Goal: Find specific page/section: Locate item on page

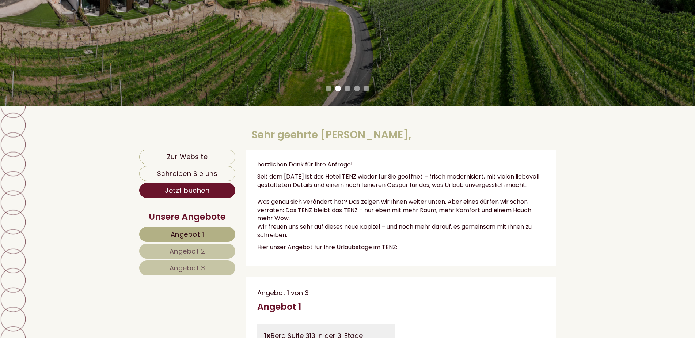
scroll to position [329, 0]
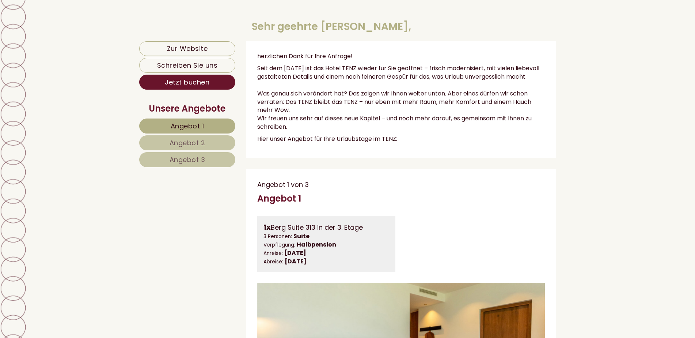
click at [378, 25] on h1 "Sehr geehrte [PERSON_NAME]," at bounding box center [331, 26] width 159 height 11
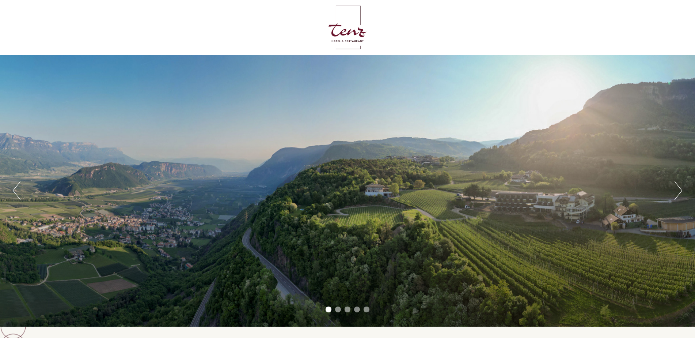
scroll to position [73, 0]
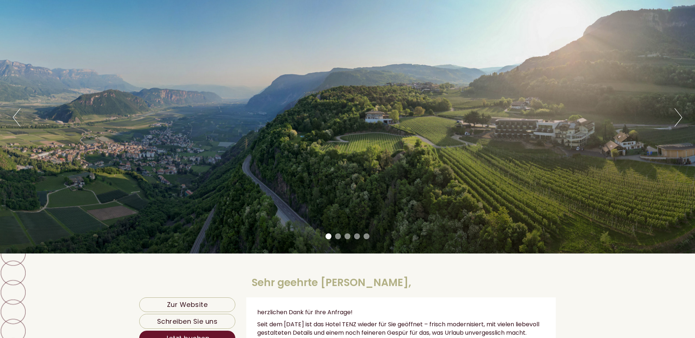
click at [324, 278] on h1 "Sehr geehrte [PERSON_NAME]," at bounding box center [331, 282] width 159 height 11
click at [377, 270] on div "Sehr geehrte [PERSON_NAME]," at bounding box center [331, 280] width 170 height 33
click at [393, 277] on h1 "Sehr geehrte [PERSON_NAME]," at bounding box center [331, 282] width 159 height 11
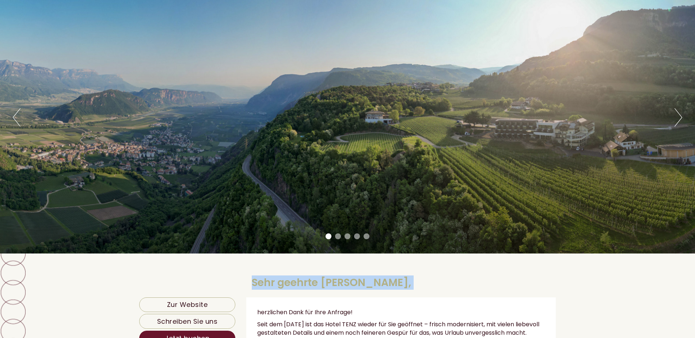
click at [393, 277] on h1 "Sehr geehrte [PERSON_NAME]," at bounding box center [331, 282] width 159 height 11
click at [337, 279] on h1 "Sehr geehrte [PERSON_NAME]," at bounding box center [331, 282] width 159 height 11
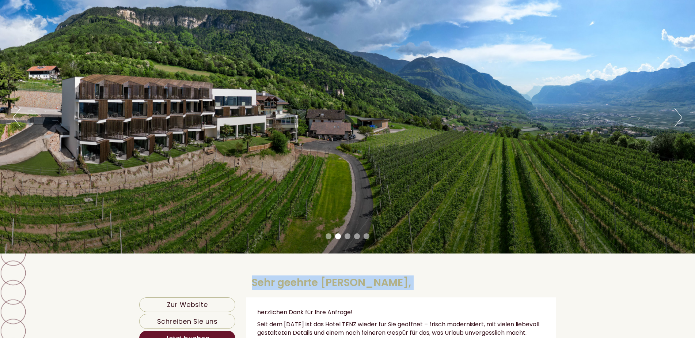
click at [392, 282] on h1 "Sehr geehrte [PERSON_NAME]," at bounding box center [331, 282] width 159 height 11
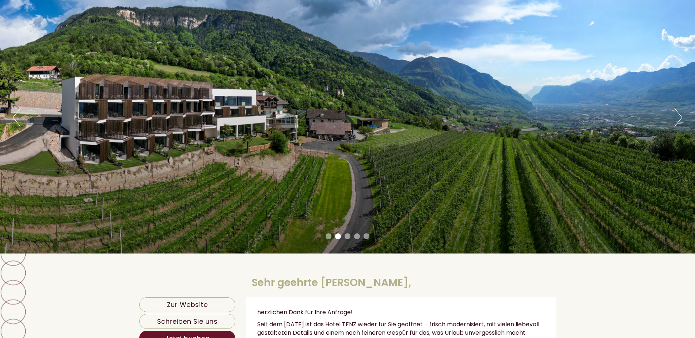
click at [392, 282] on h1 "Sehr geehrte [PERSON_NAME]," at bounding box center [331, 282] width 159 height 11
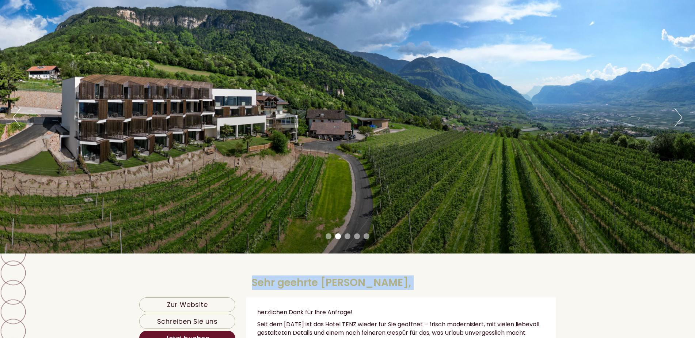
click at [392, 282] on h1 "Sehr geehrte [PERSON_NAME]," at bounding box center [331, 282] width 159 height 11
click at [349, 284] on h1 "Sehr geehrte [PERSON_NAME]," at bounding box center [331, 282] width 159 height 11
click at [332, 285] on h1 "Sehr geehrte [PERSON_NAME]," at bounding box center [331, 282] width 159 height 11
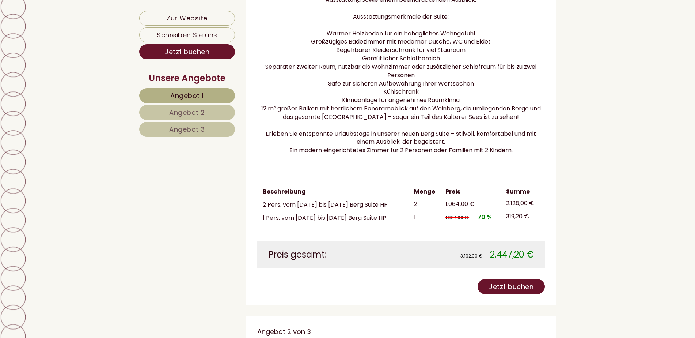
scroll to position [548, 0]
